Goal: Check status

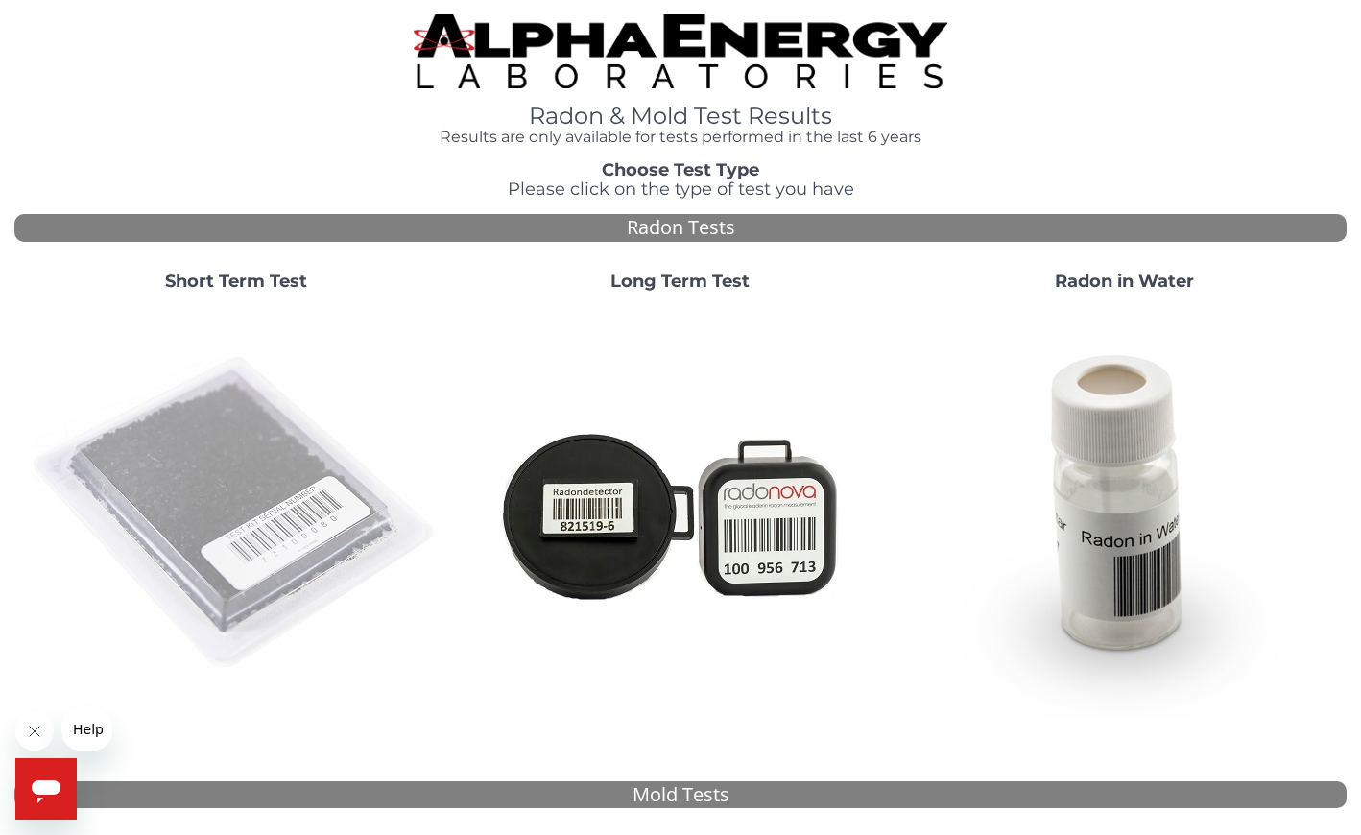
click at [236, 480] on img at bounding box center [236, 513] width 413 height 413
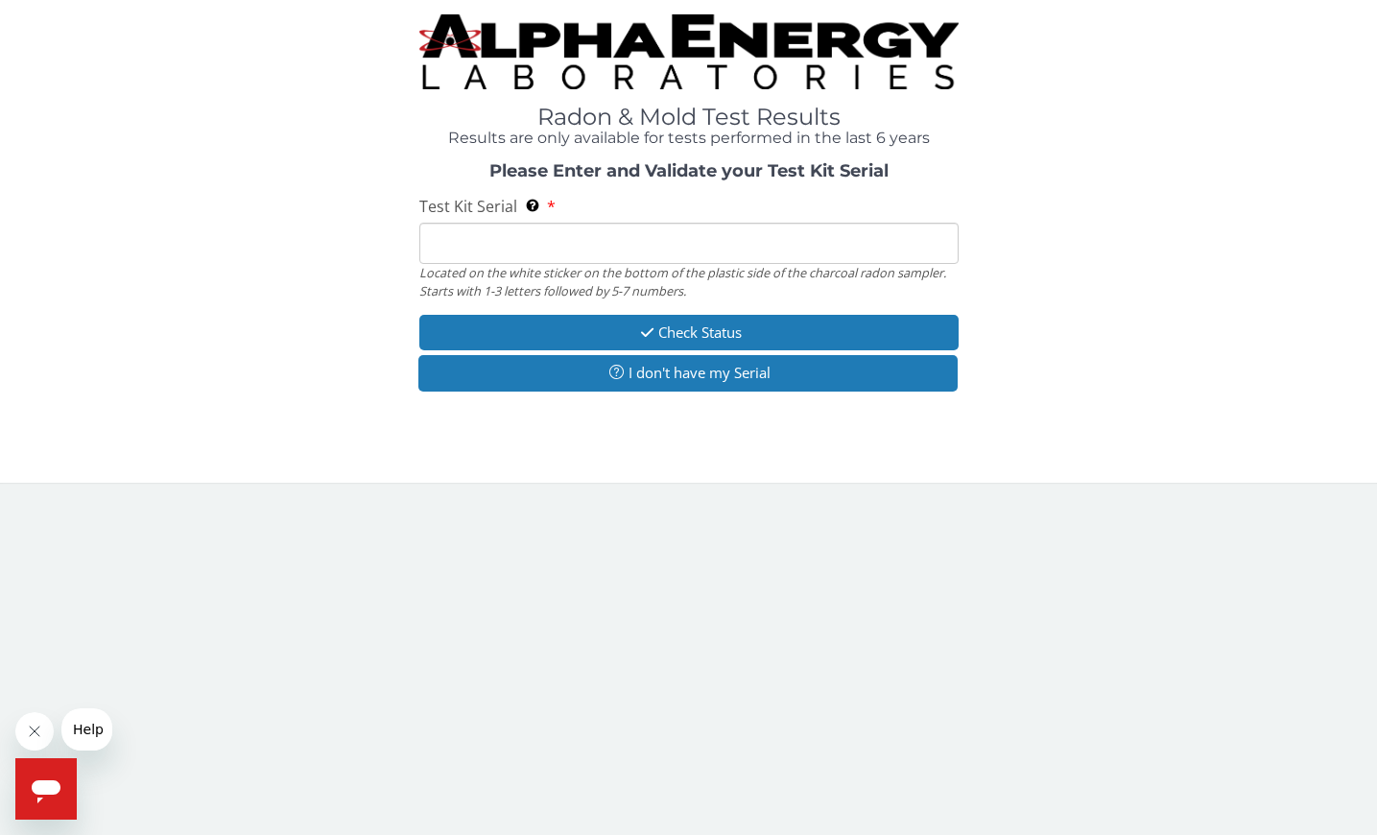
click at [483, 250] on input "Test Kit Serial Located on the white sticker on the bottom of the plastic side …" at bounding box center [688, 243] width 539 height 41
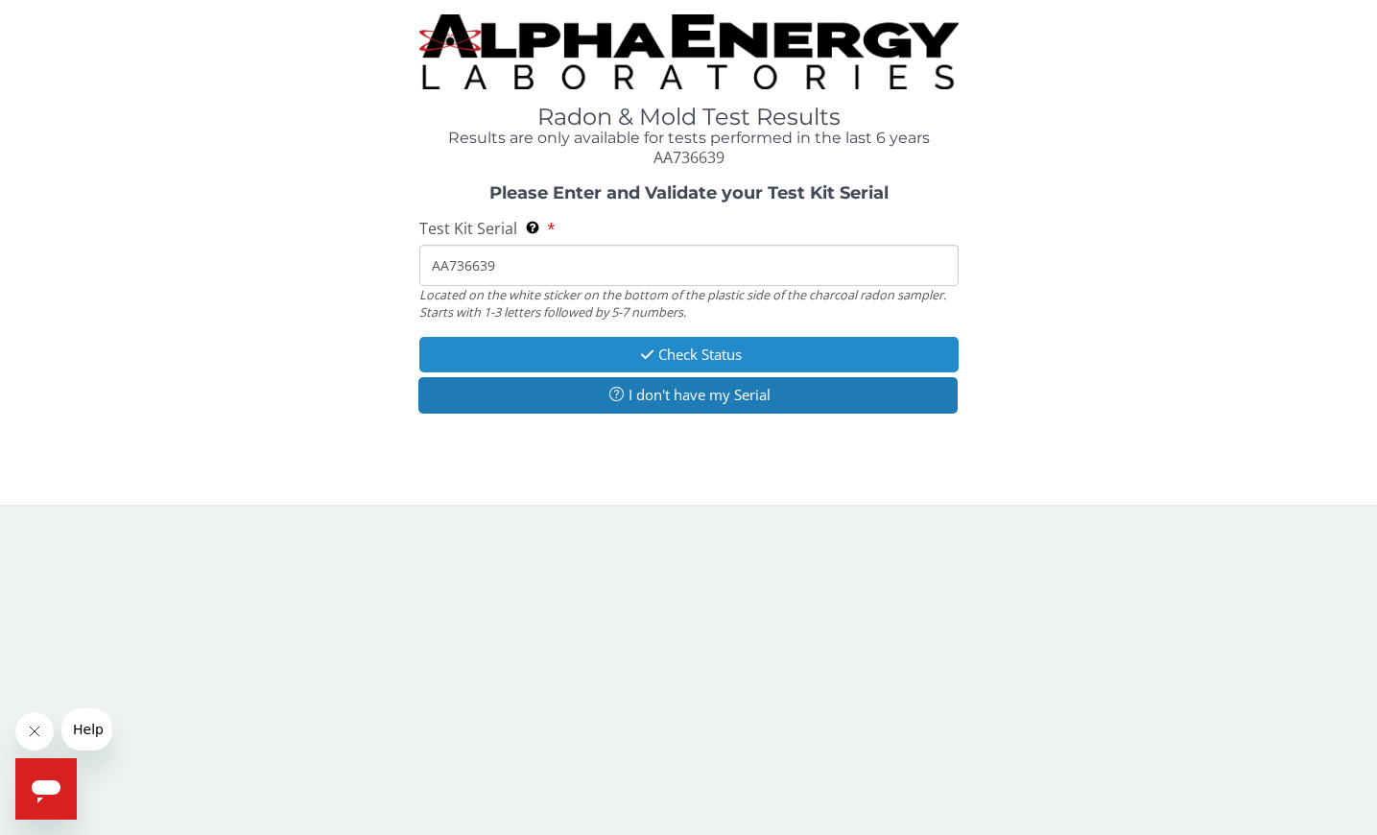
type input "AA736639"
click at [701, 356] on button "Check Status" at bounding box center [688, 355] width 539 height 36
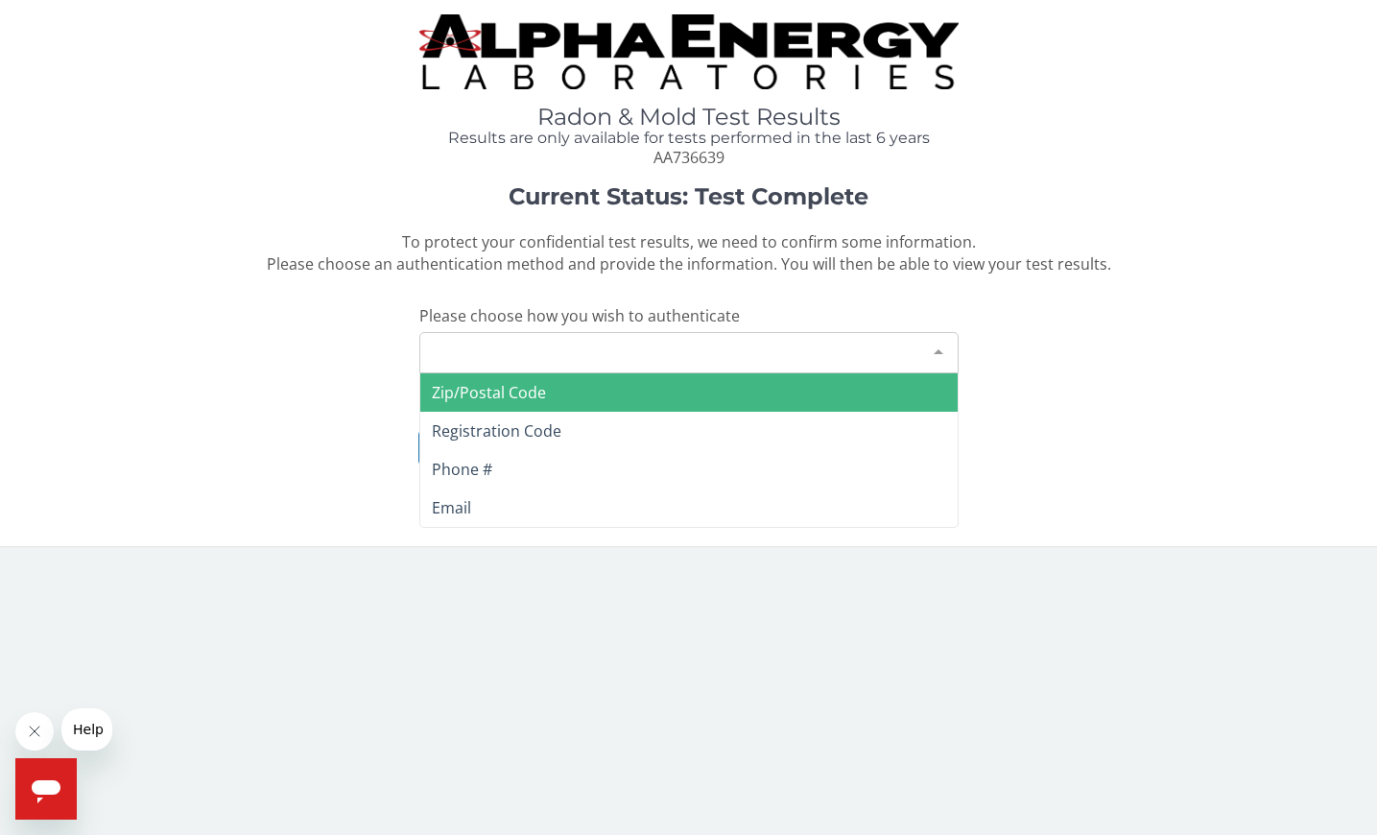
click at [925, 352] on div at bounding box center [938, 351] width 38 height 36
click at [472, 355] on div "Please make a selection" at bounding box center [688, 352] width 539 height 41
click at [464, 342] on div "Please make a selection" at bounding box center [688, 352] width 539 height 41
click at [458, 398] on span "Zip/Postal Code" at bounding box center [489, 392] width 114 height 21
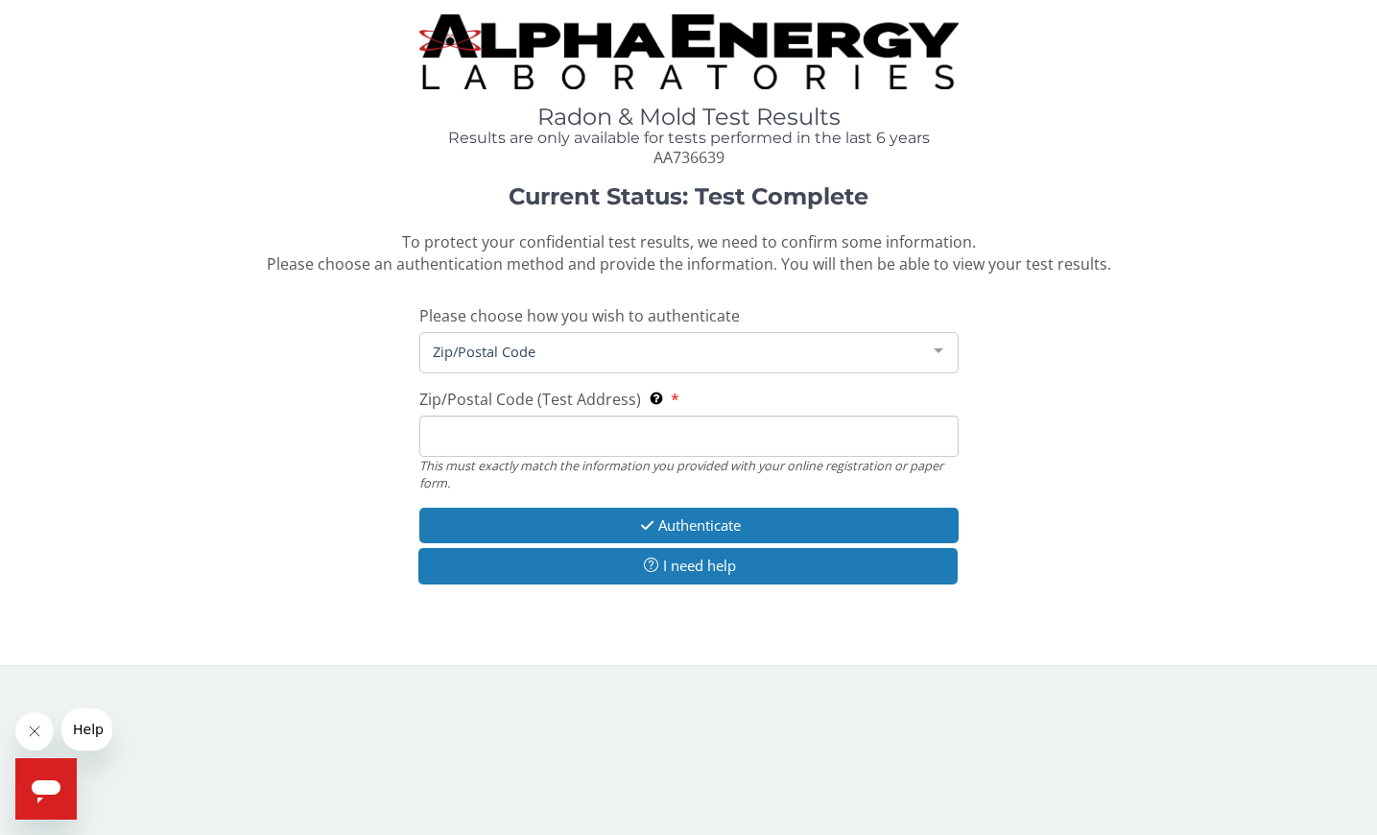
click at [474, 440] on input "Zip/Postal Code (Test Address) This must exactly match the information you prov…" at bounding box center [688, 436] width 539 height 41
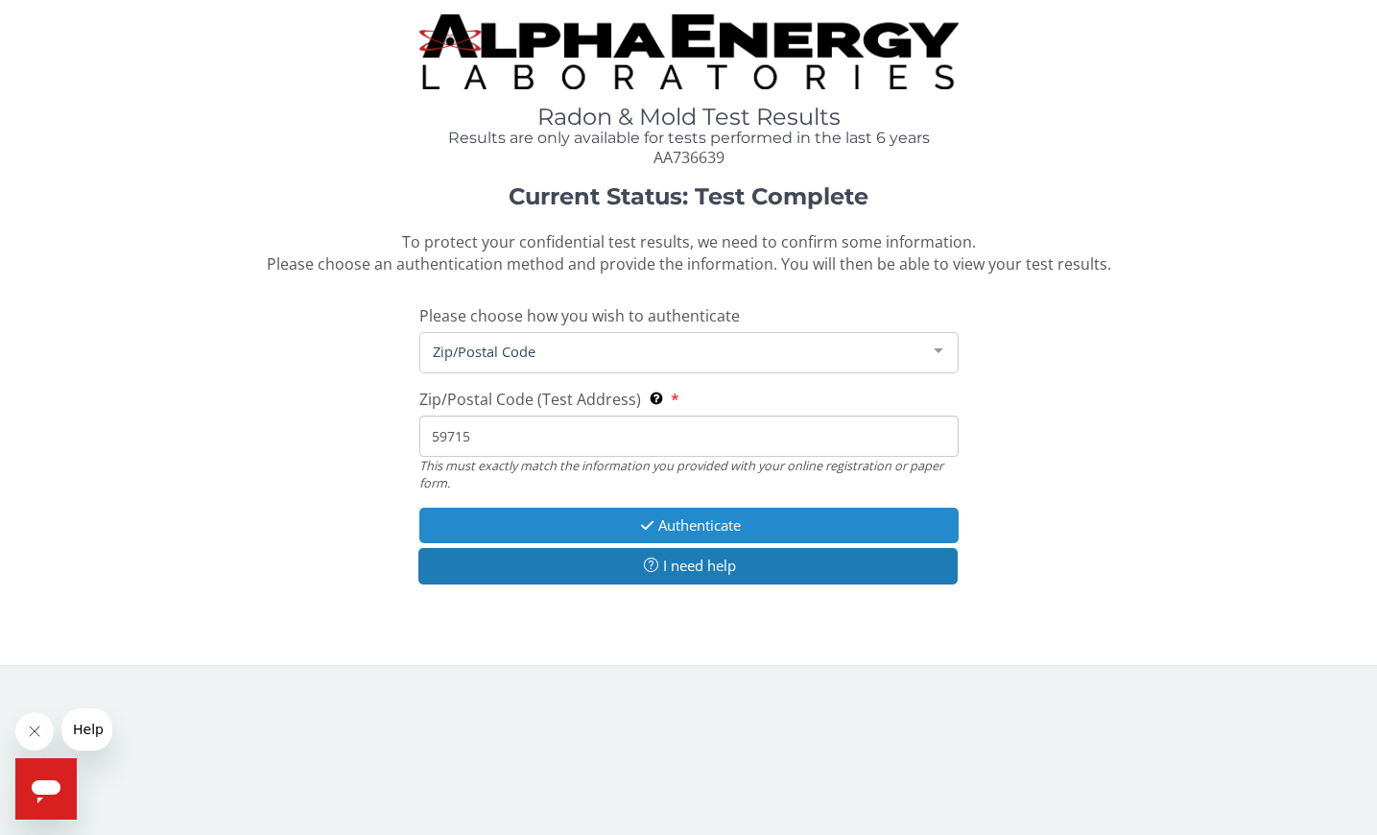
type input "59715"
click at [686, 525] on button "Authenticate" at bounding box center [688, 526] width 539 height 36
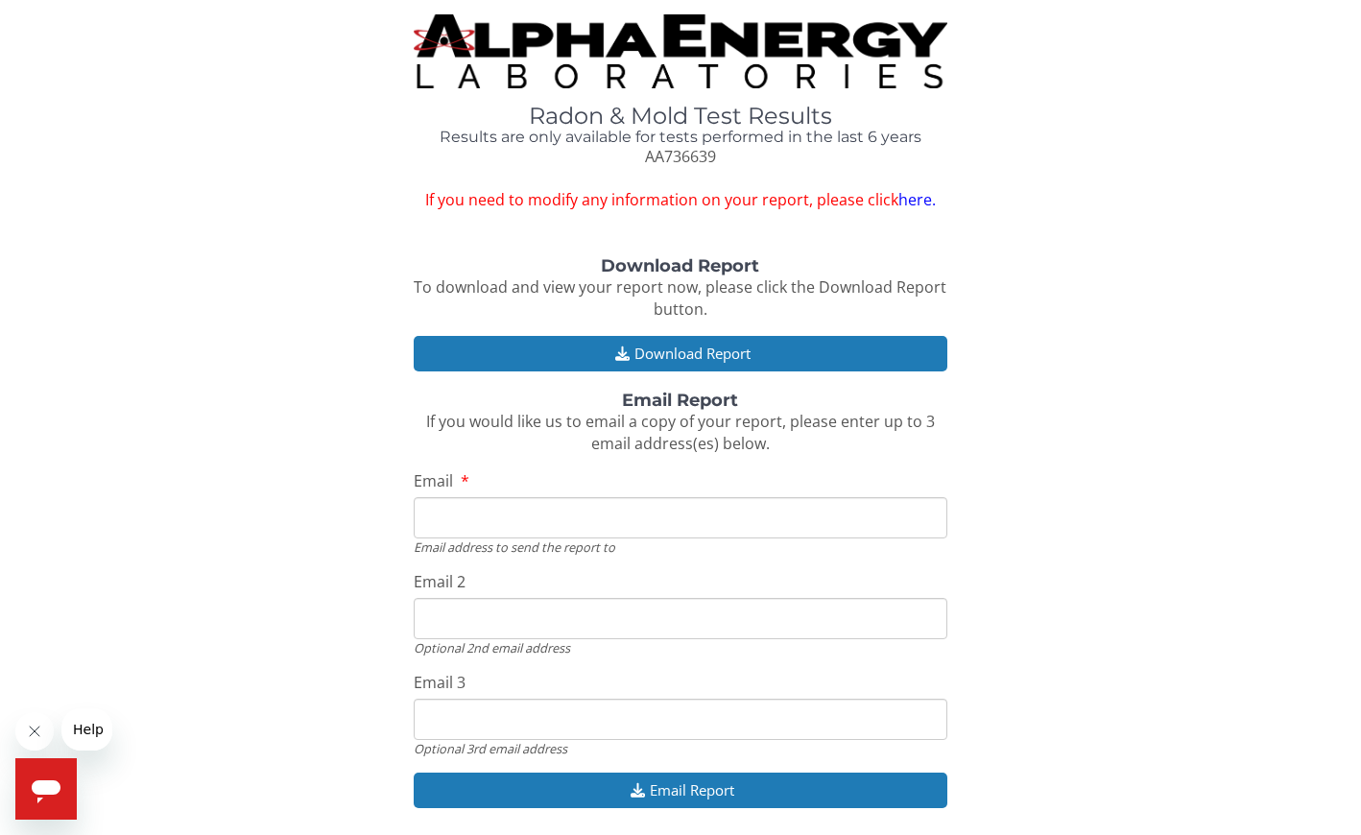
click at [917, 200] on link "here." at bounding box center [916, 199] width 37 height 21
click at [701, 351] on button "Download Report" at bounding box center [680, 354] width 533 height 36
